Goal: Check status: Check status

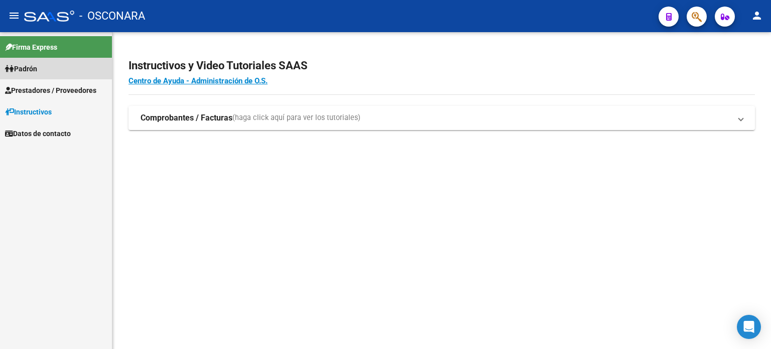
click at [42, 70] on link "Padrón" at bounding box center [56, 69] width 112 height 22
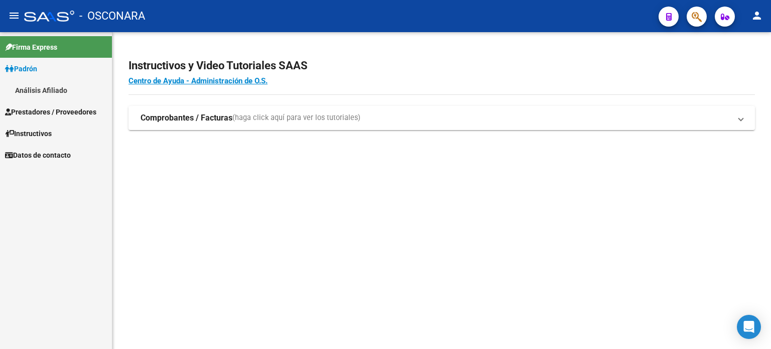
click at [44, 88] on link "Análisis Afiliado" at bounding box center [56, 90] width 112 height 22
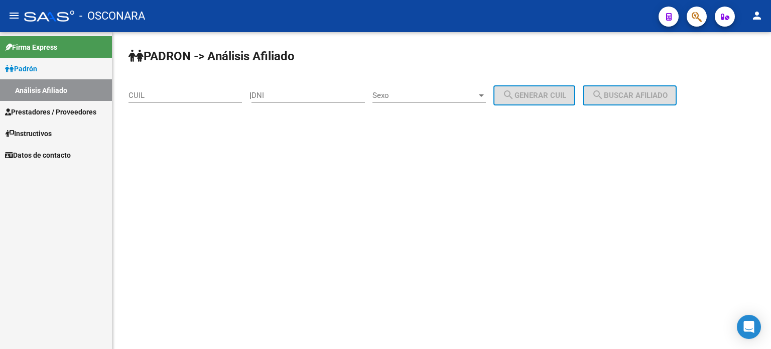
click at [151, 93] on input "CUIL" at bounding box center [184, 95] width 113 height 9
click at [209, 95] on input "CUIL" at bounding box center [184, 95] width 113 height 9
paste input "20-32482524-0"
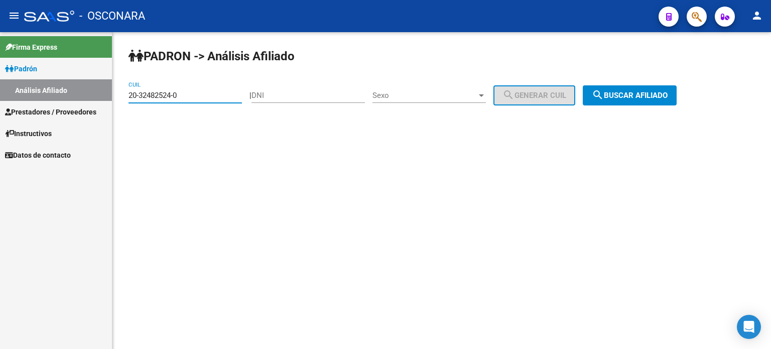
type input "20-32482524-0"
click at [400, 93] on span "Sexo" at bounding box center [424, 95] width 104 height 9
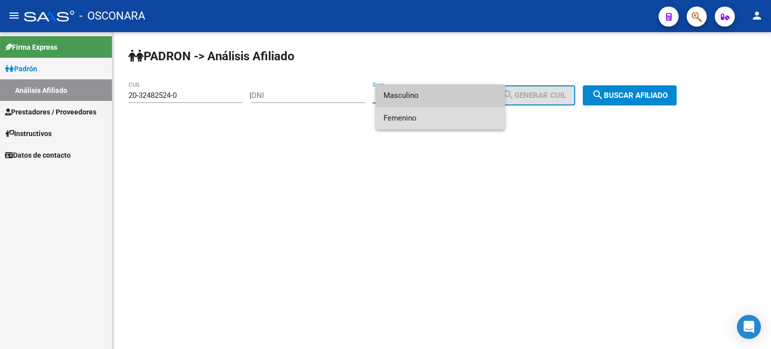
click at [408, 119] on span "Femenino" at bounding box center [439, 118] width 113 height 23
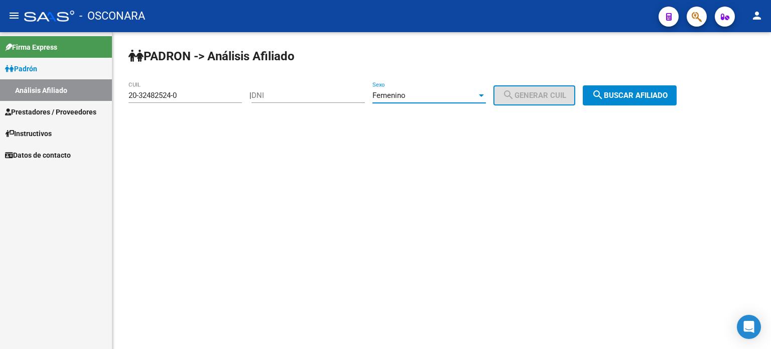
click at [406, 98] on span "Femenino" at bounding box center [388, 95] width 33 height 9
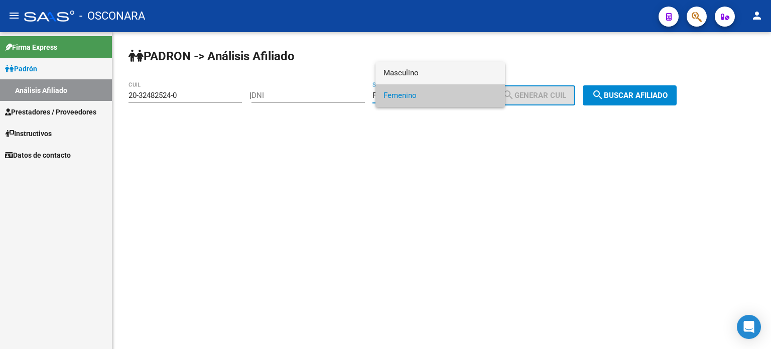
click at [404, 71] on span "Masculino" at bounding box center [439, 73] width 113 height 23
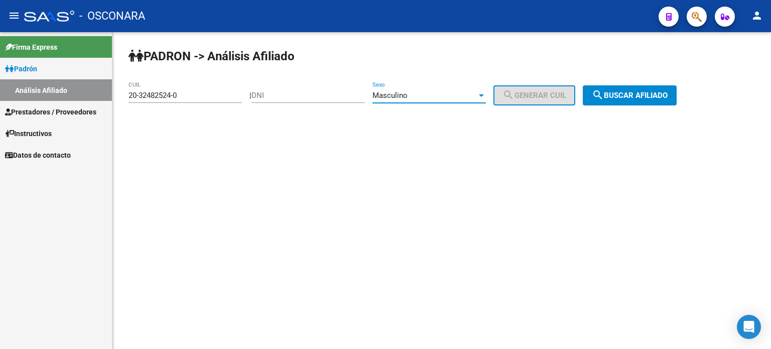
click at [619, 92] on span "search Buscar afiliado" at bounding box center [630, 95] width 76 height 9
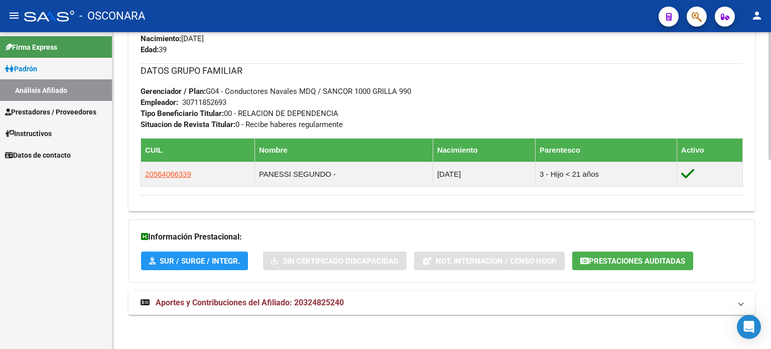
scroll to position [470, 0]
click at [203, 301] on span "Aportes y Contribuciones del Afiliado: 20324825240" at bounding box center [250, 303] width 188 height 10
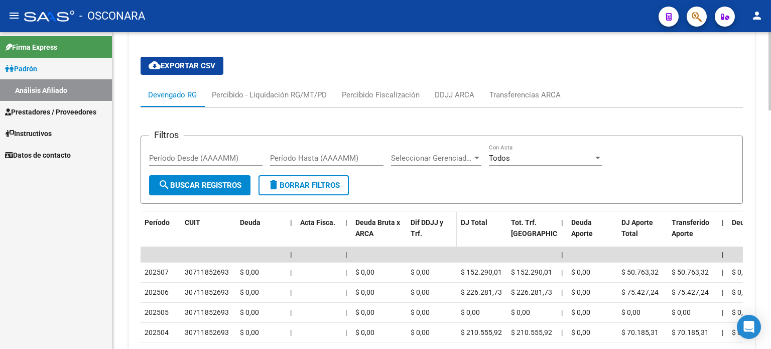
scroll to position [715, 0]
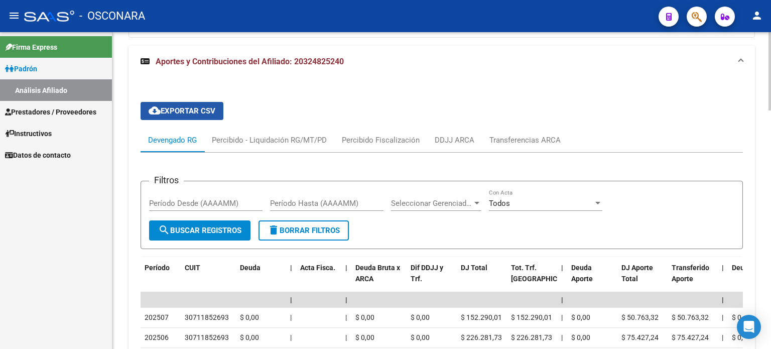
click at [174, 106] on span "cloud_download Exportar CSV" at bounding box center [182, 110] width 67 height 9
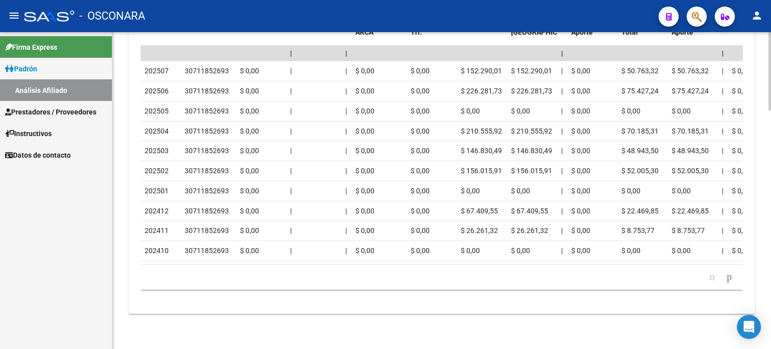
scroll to position [916, 0]
